Goal: Check status: Check status

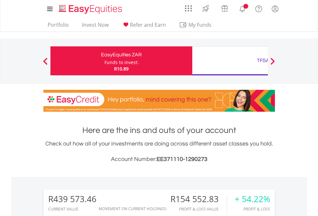
scroll to position [62, 101]
click at [104, 61] on div "Funds to invest:" at bounding box center [121, 62] width 34 height 6
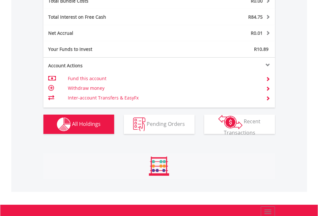
scroll to position [753, 0]
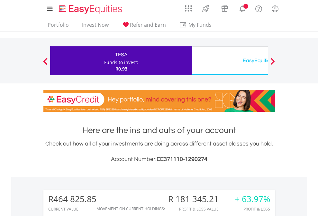
scroll to position [62, 101]
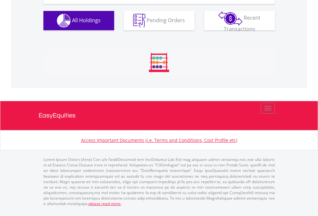
scroll to position [714, 0]
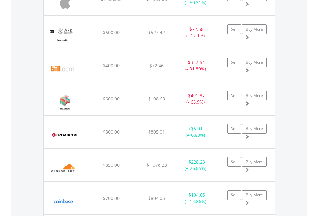
scroll to position [62, 101]
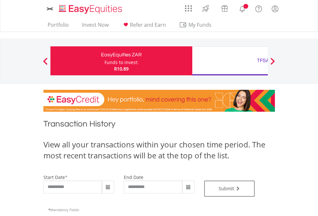
type input "**********"
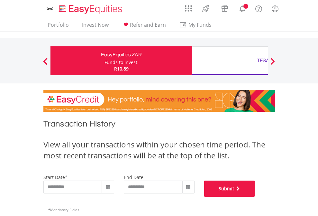
click at [255, 196] on button "Submit" at bounding box center [229, 188] width 51 height 16
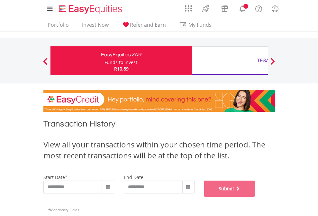
scroll to position [261, 0]
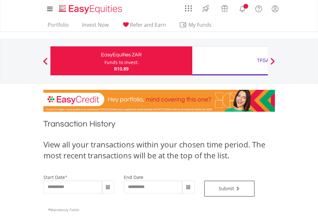
click at [230, 61] on div "TFSA" at bounding box center [263, 60] width 134 height 9
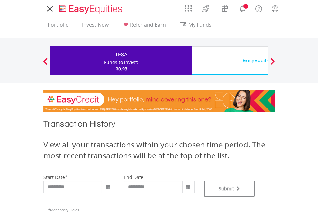
type input "**********"
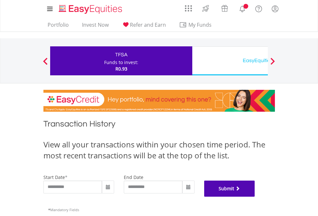
click at [255, 196] on button "Submit" at bounding box center [229, 188] width 51 height 16
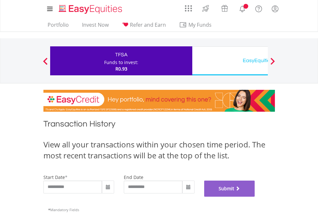
scroll to position [261, 0]
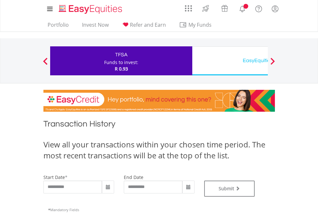
click at [230, 61] on div "EasyEquities USD" at bounding box center [263, 60] width 134 height 9
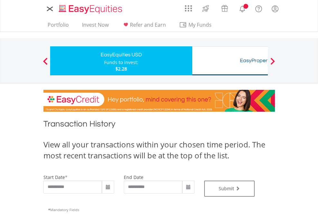
type input "**********"
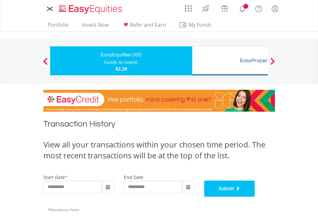
click at [255, 196] on button "Submit" at bounding box center [229, 188] width 51 height 16
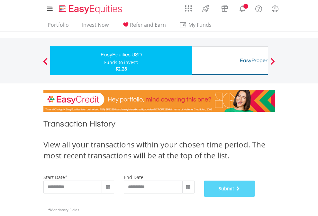
scroll to position [261, 0]
